Goal: Task Accomplishment & Management: Manage account settings

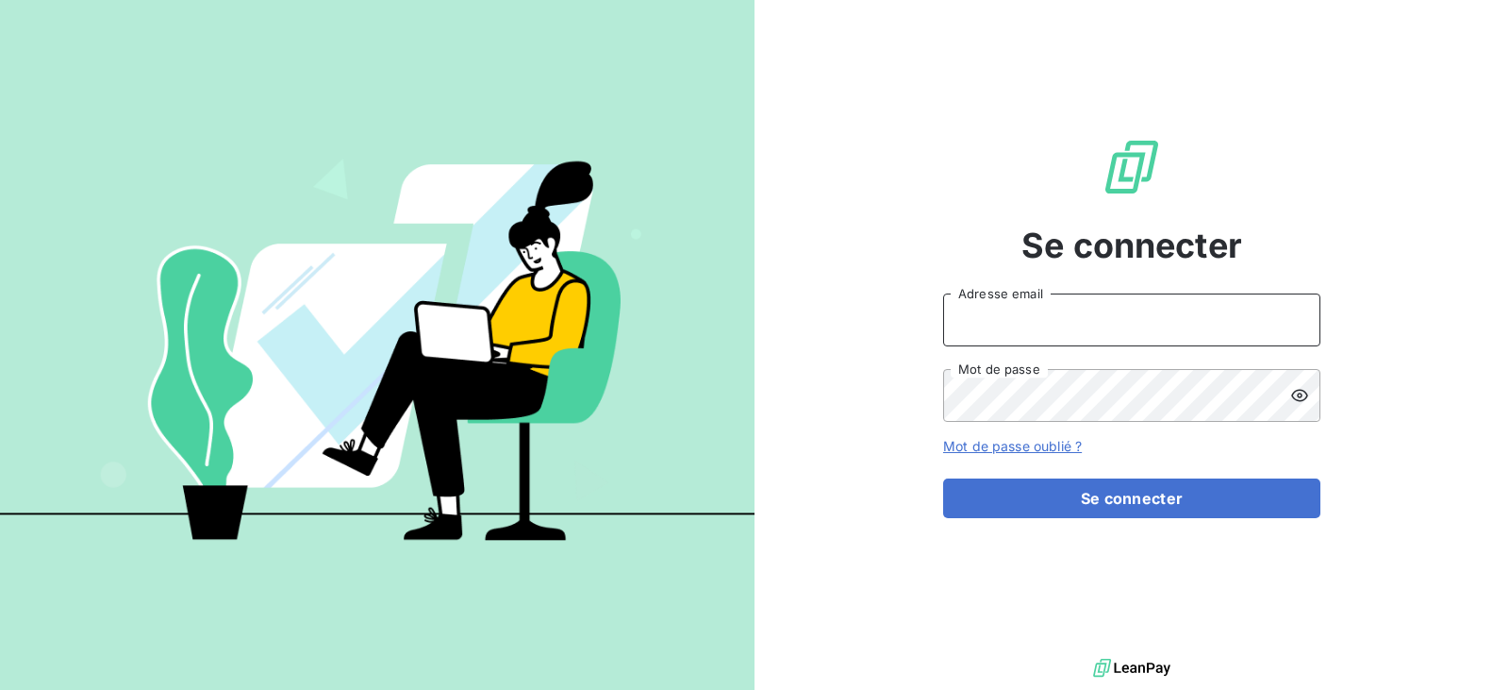
type input "gestion.admi.rca@gmail.com"
click at [1141, 316] on input "gestion.admi.rca@gmail.com" at bounding box center [1131, 319] width 377 height 53
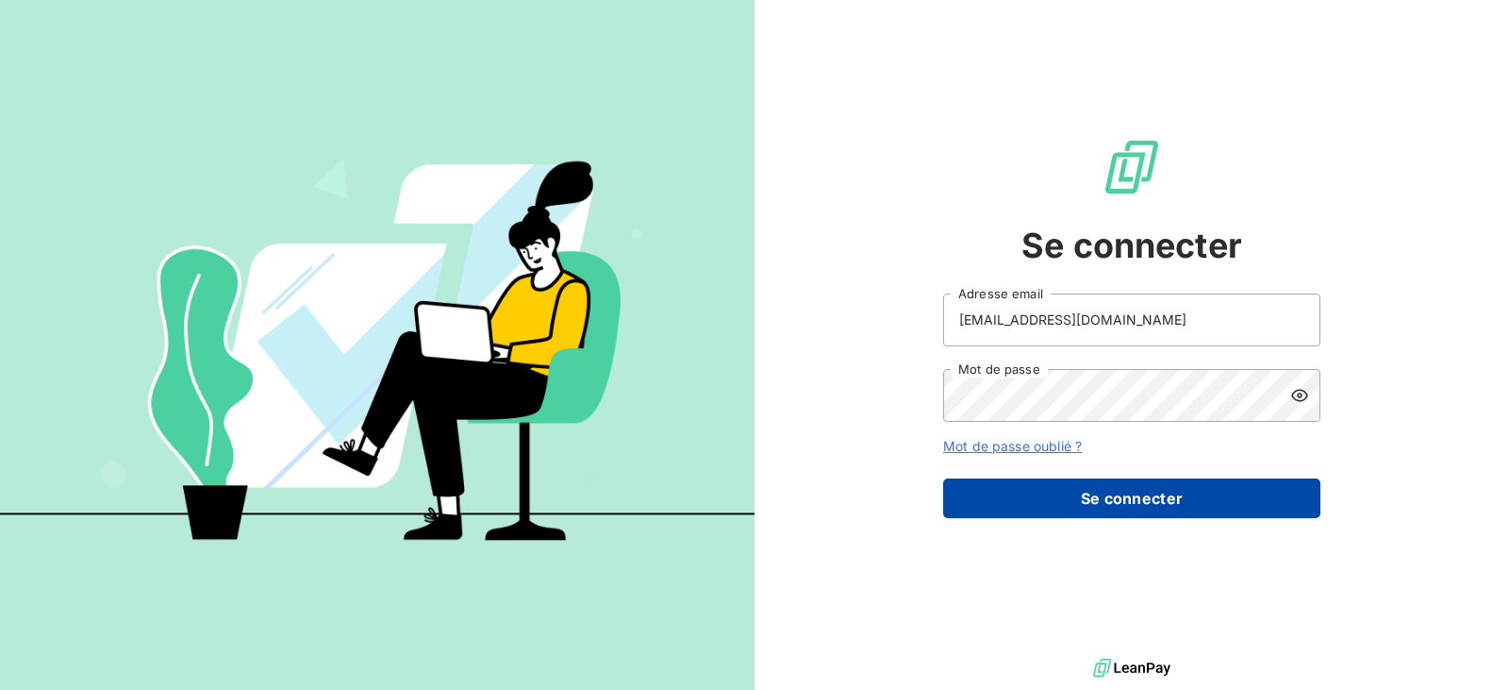
click at [1062, 495] on button "Se connecter" at bounding box center [1131, 498] width 377 height 40
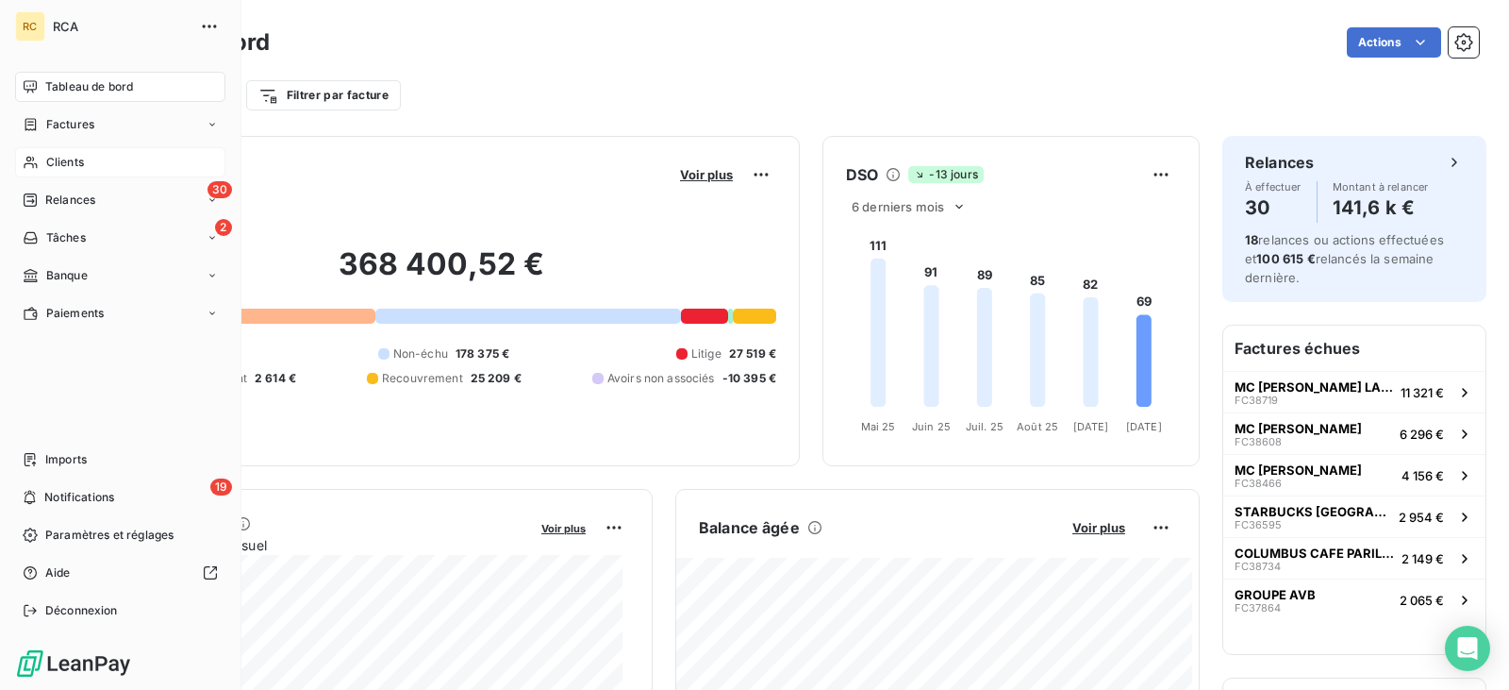
click at [90, 158] on div "Clients" at bounding box center [120, 162] width 210 height 30
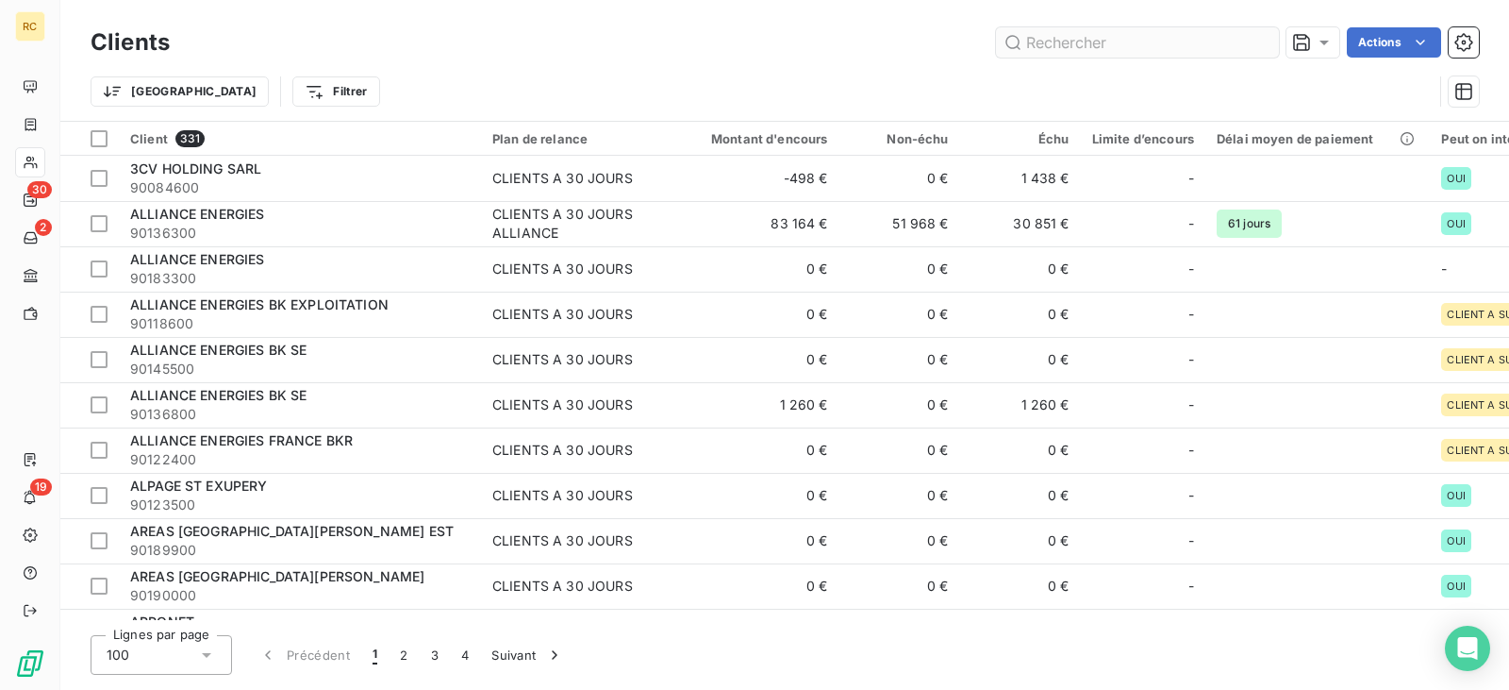
click at [1099, 57] on input "text" at bounding box center [1137, 42] width 283 height 30
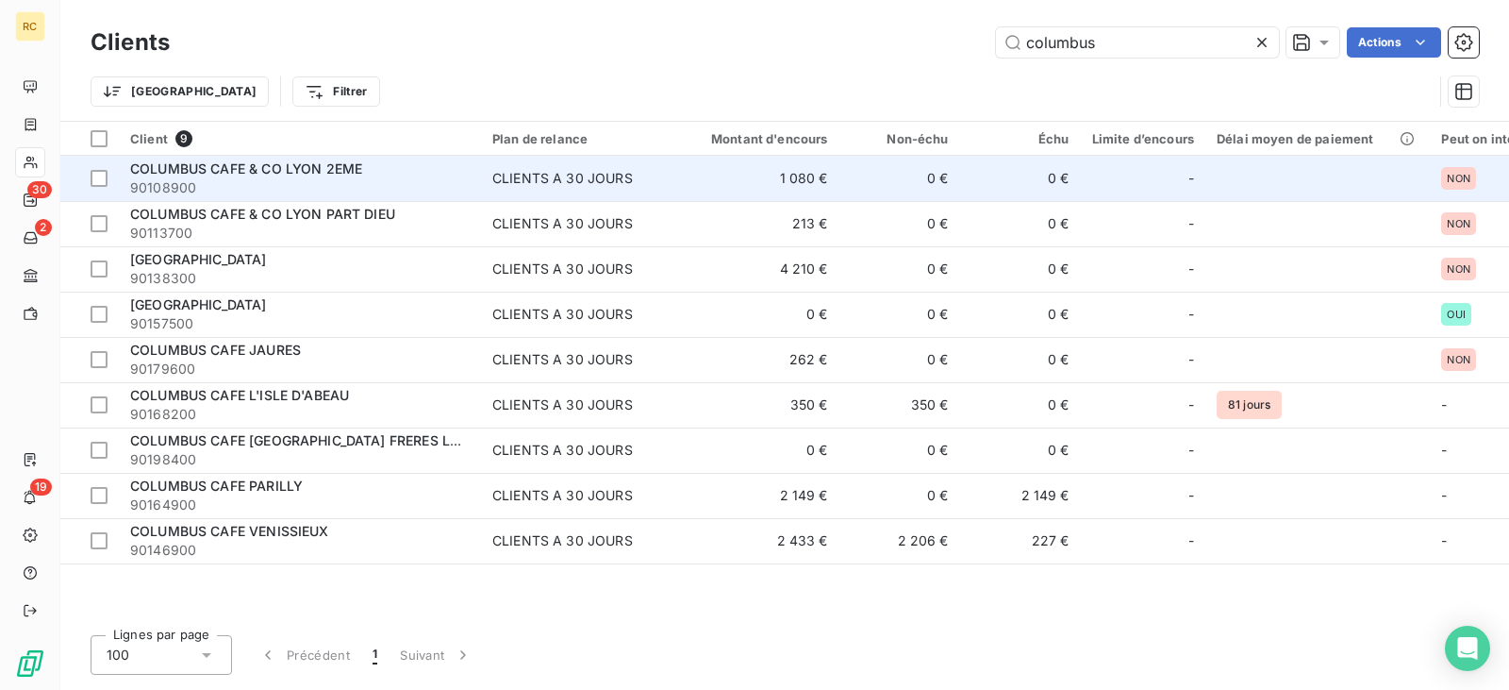
type input "columbus"
click at [354, 173] on span "COLUMBUS CAFE & CO LYON 2EME" at bounding box center [246, 168] width 232 height 16
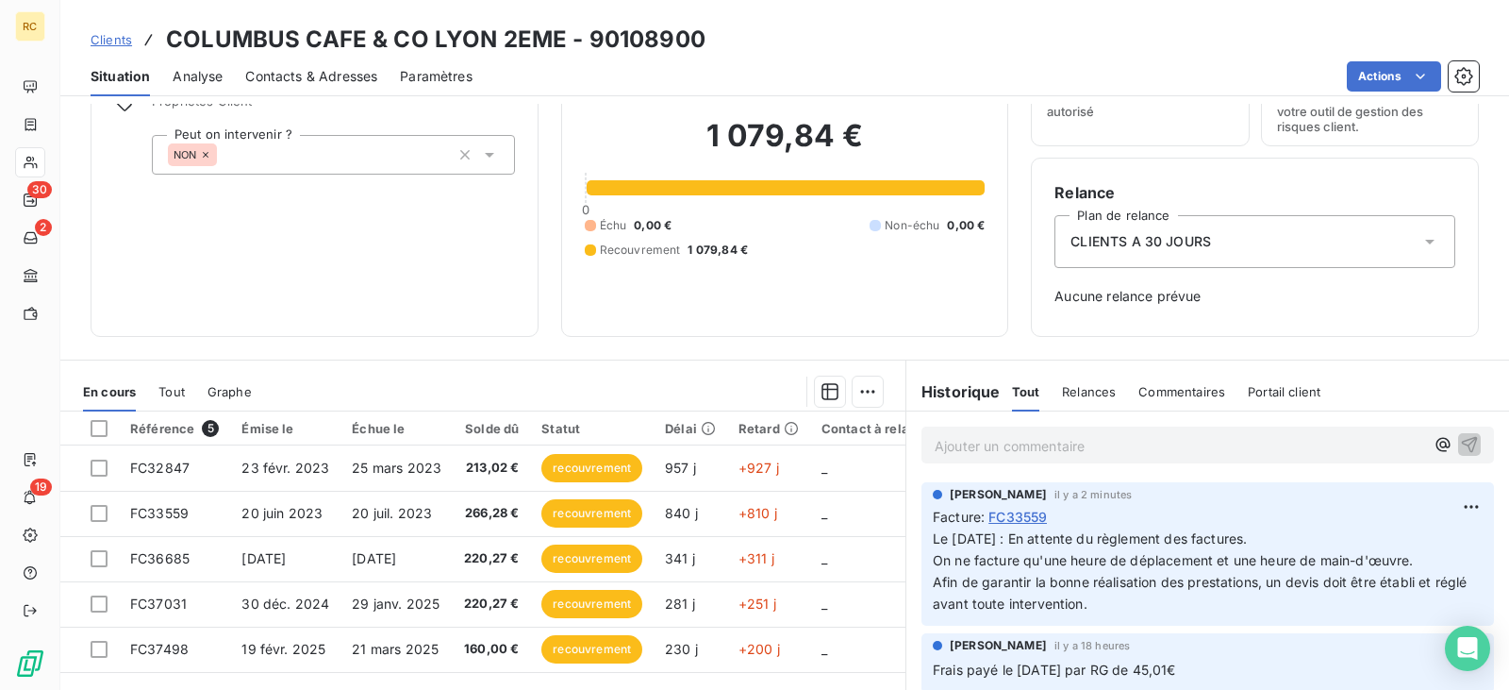
scroll to position [241, 0]
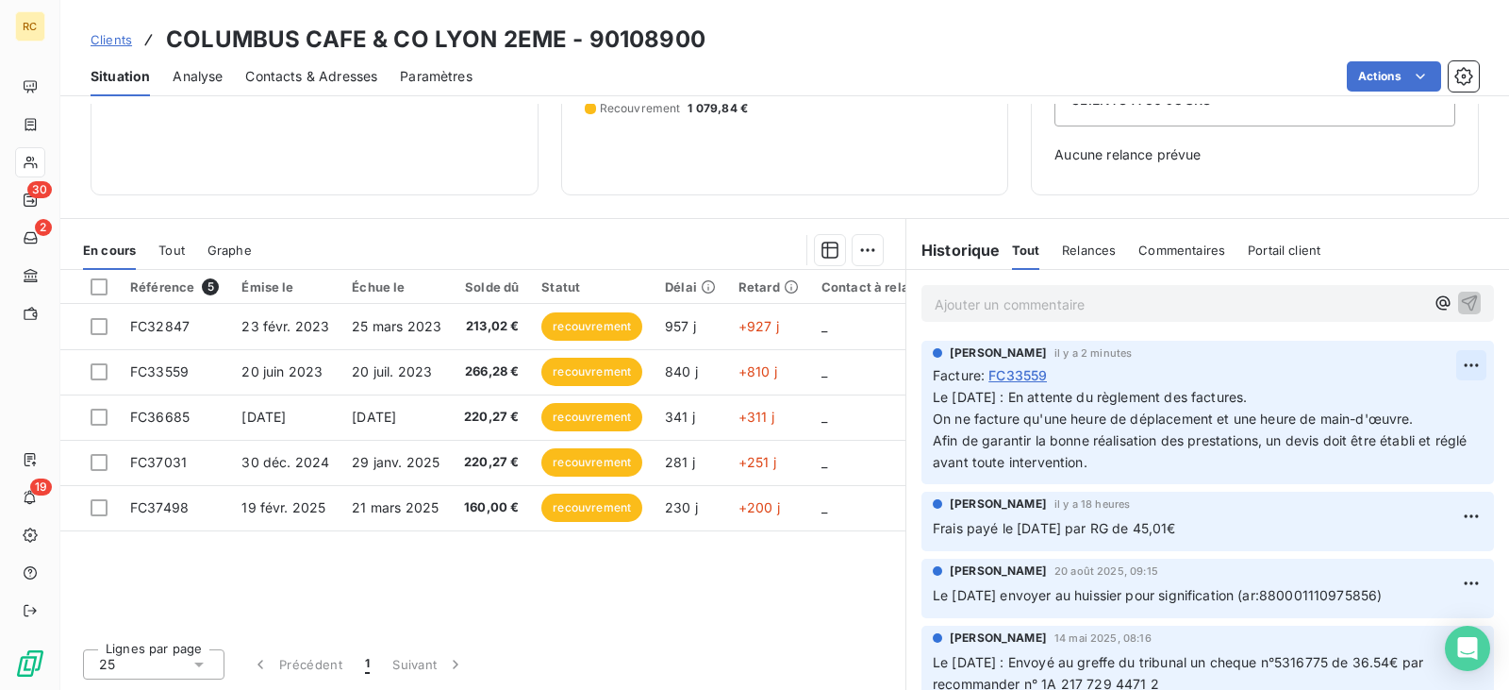
click at [1453, 356] on html "RC 30 2 19 Clients COLUMBUS CAFE & CO LYON 2EME - 90108900 Situation Analyse Co…" at bounding box center [754, 345] width 1509 height 690
click at [1407, 437] on div "Supprimer" at bounding box center [1398, 440] width 106 height 30
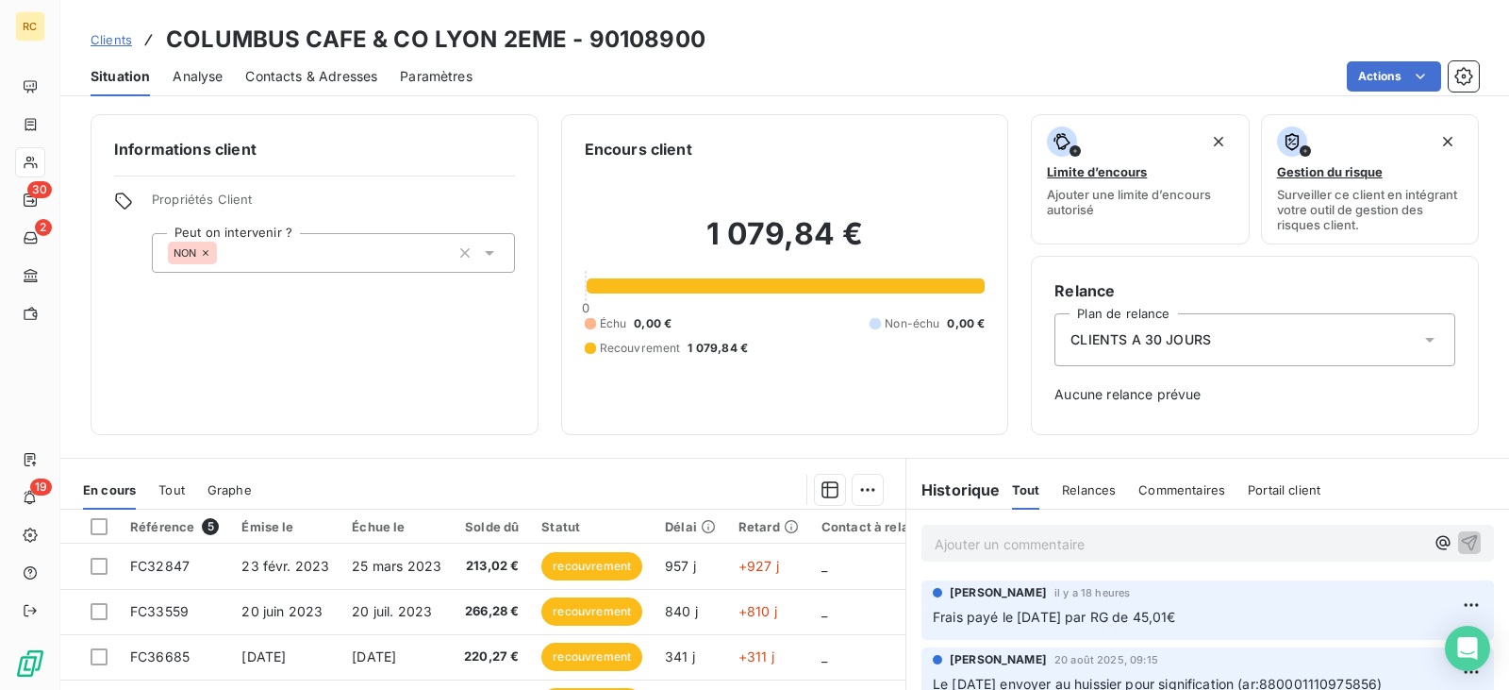
scroll to position [0, 0]
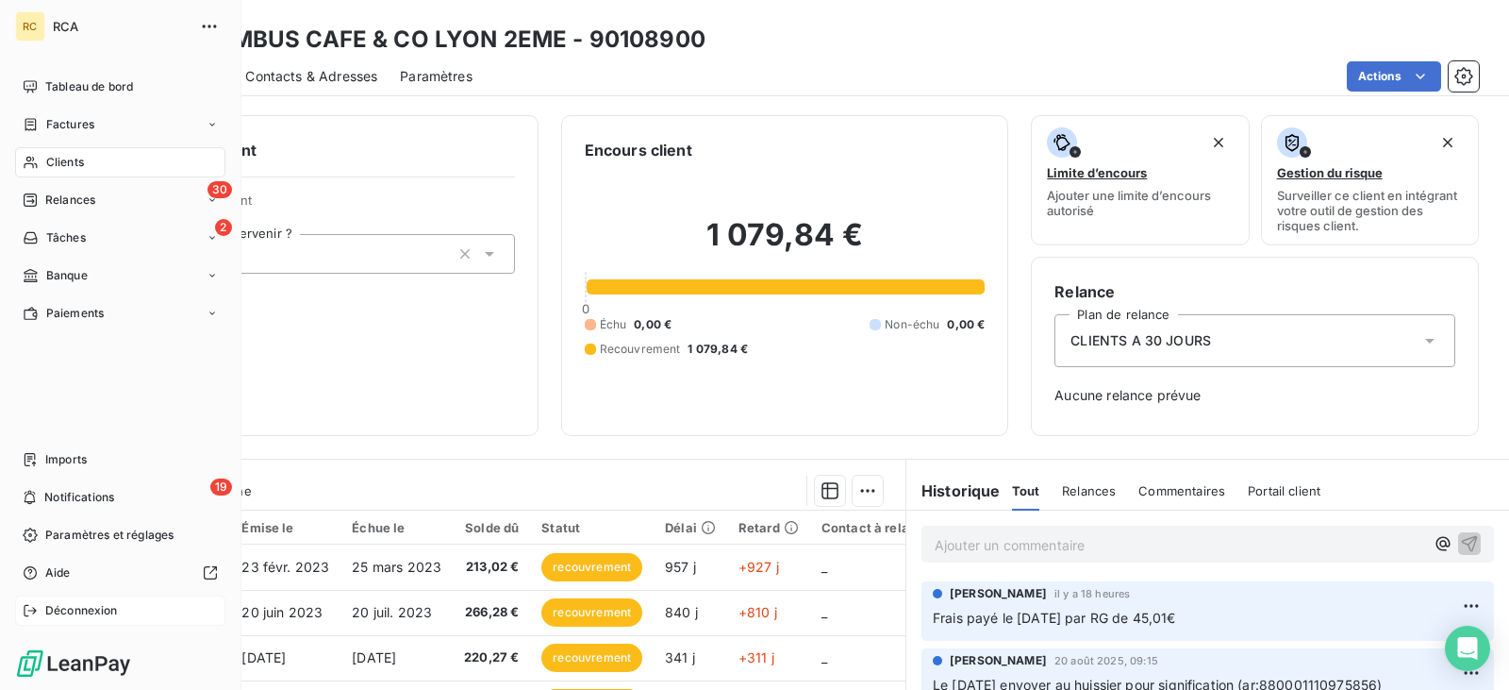
click at [71, 605] on span "Déconnexion" at bounding box center [81, 610] width 73 height 17
